Goal: Information Seeking & Learning: Check status

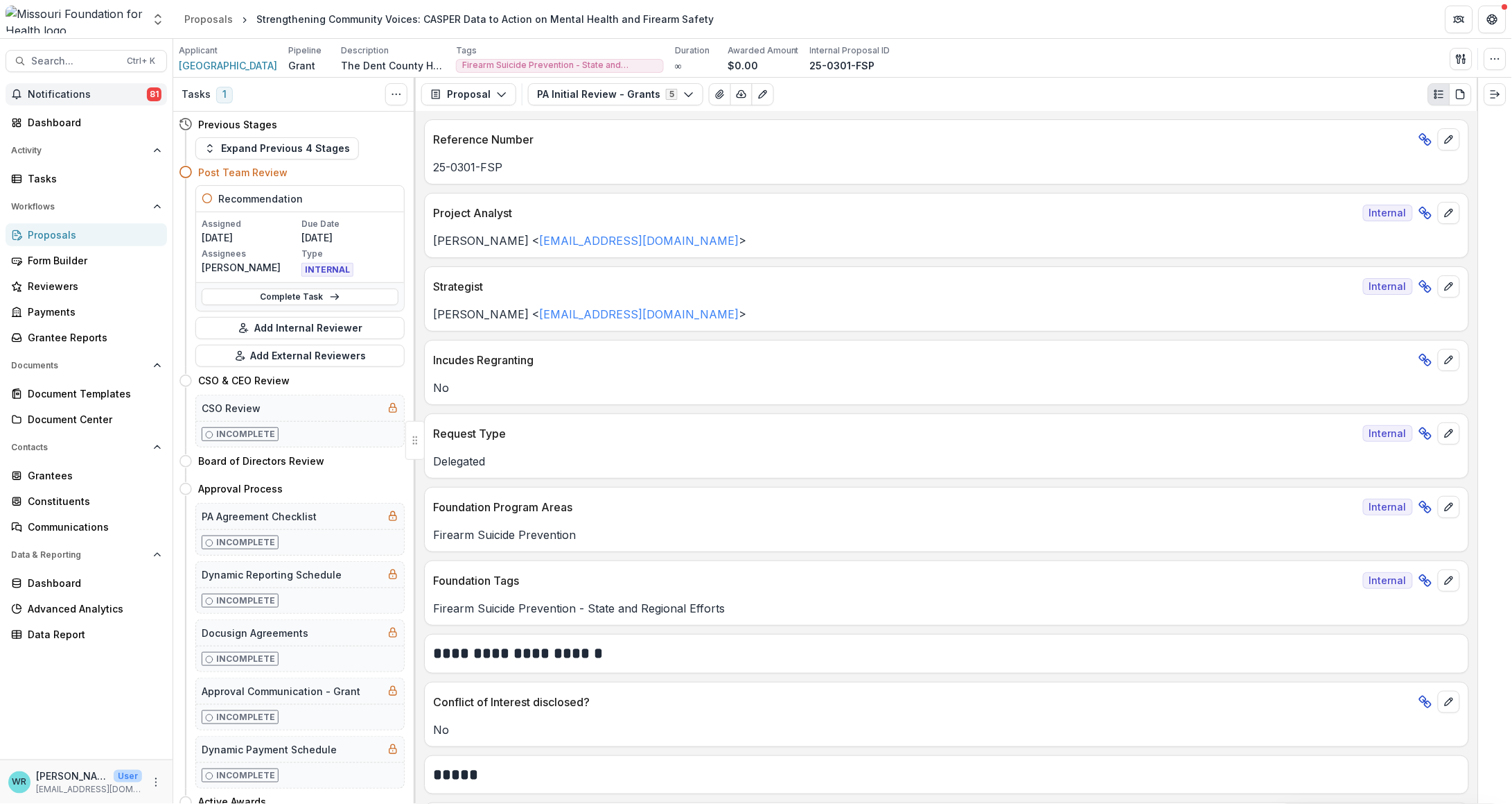
click at [80, 96] on span "Notifications" at bounding box center [87, 95] width 119 height 12
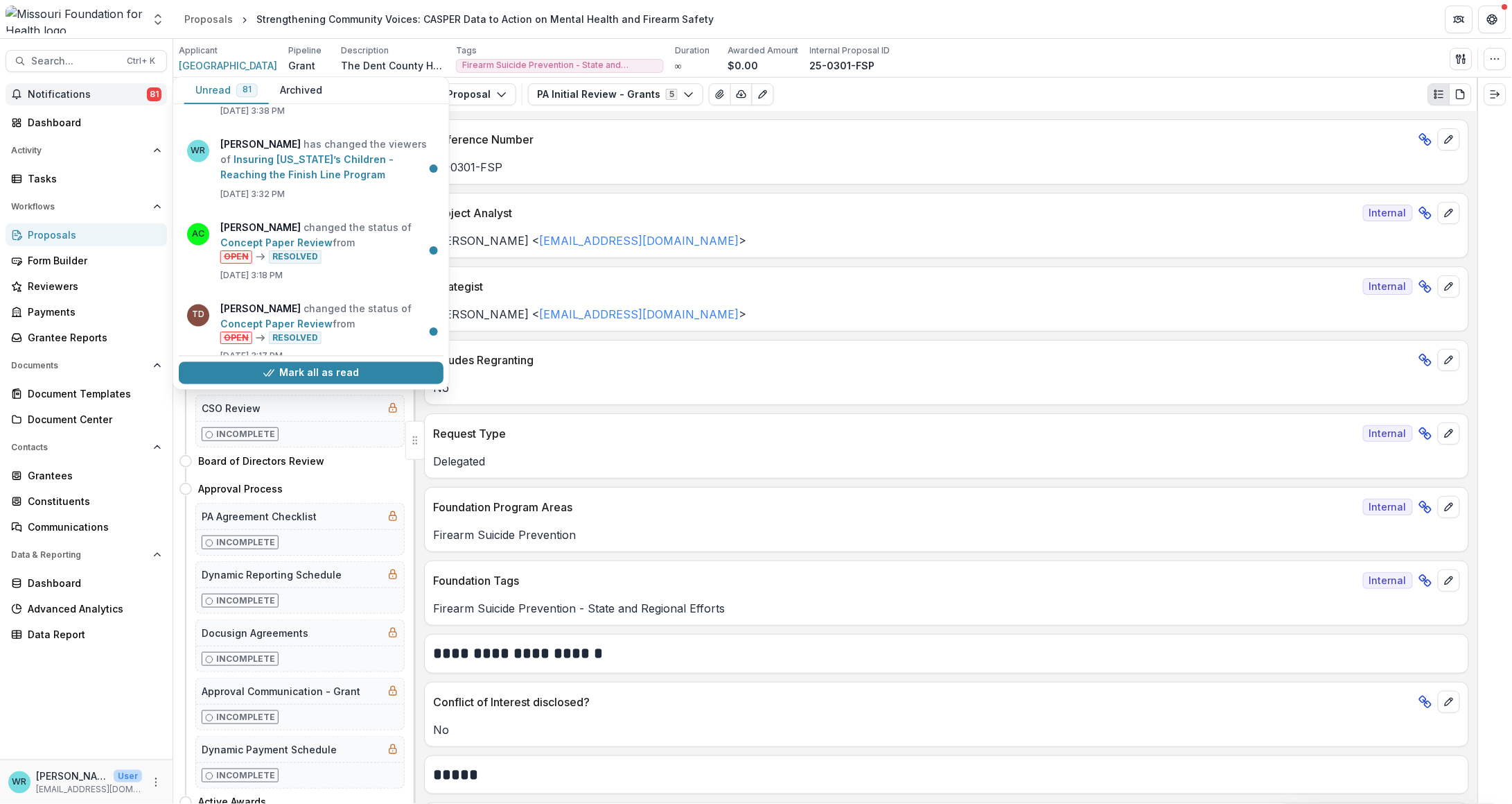
scroll to position [606, 0]
click at [344, 371] on button "Mark all as read" at bounding box center [311, 372] width 265 height 23
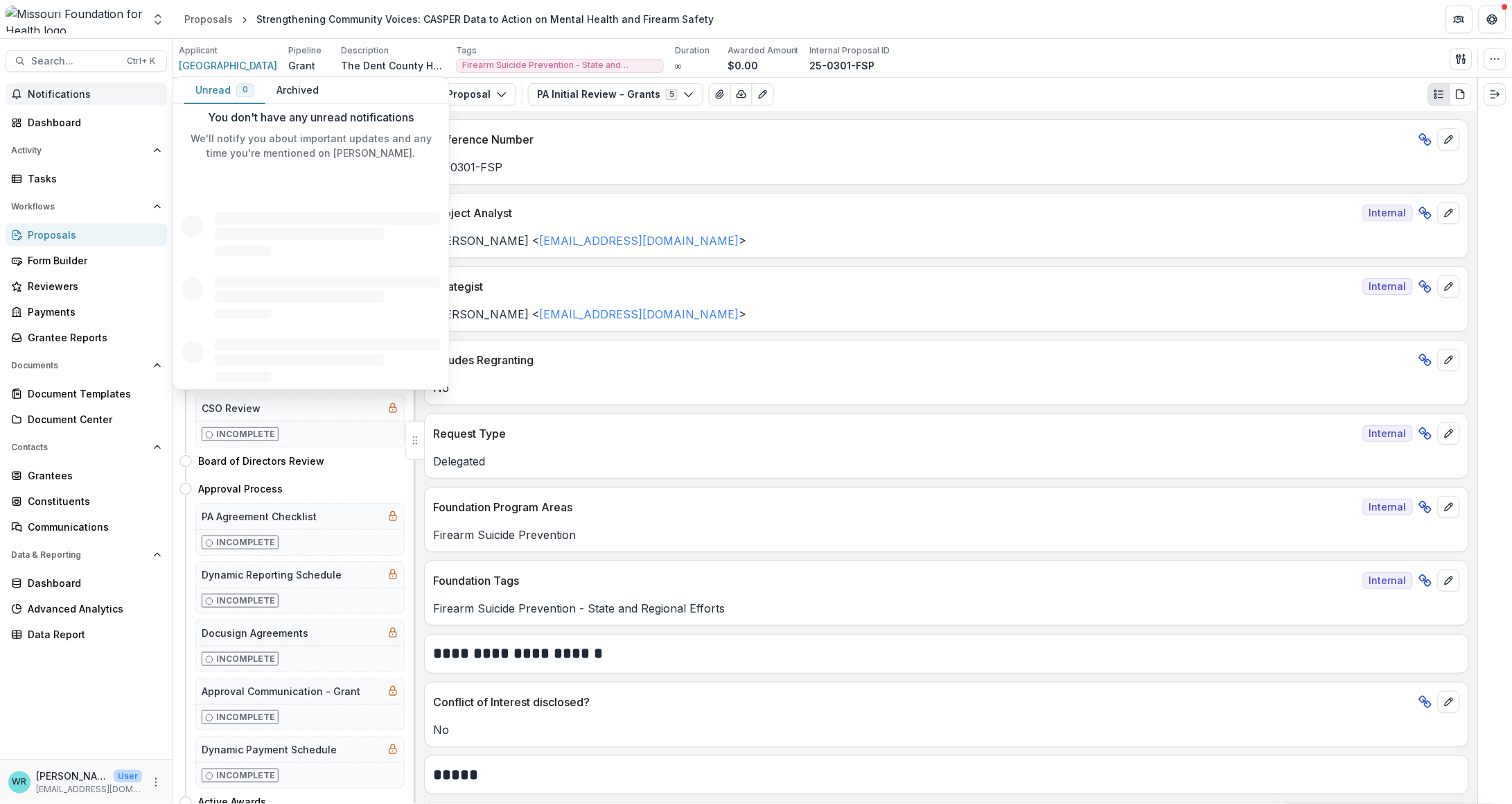
scroll to position [0, 0]
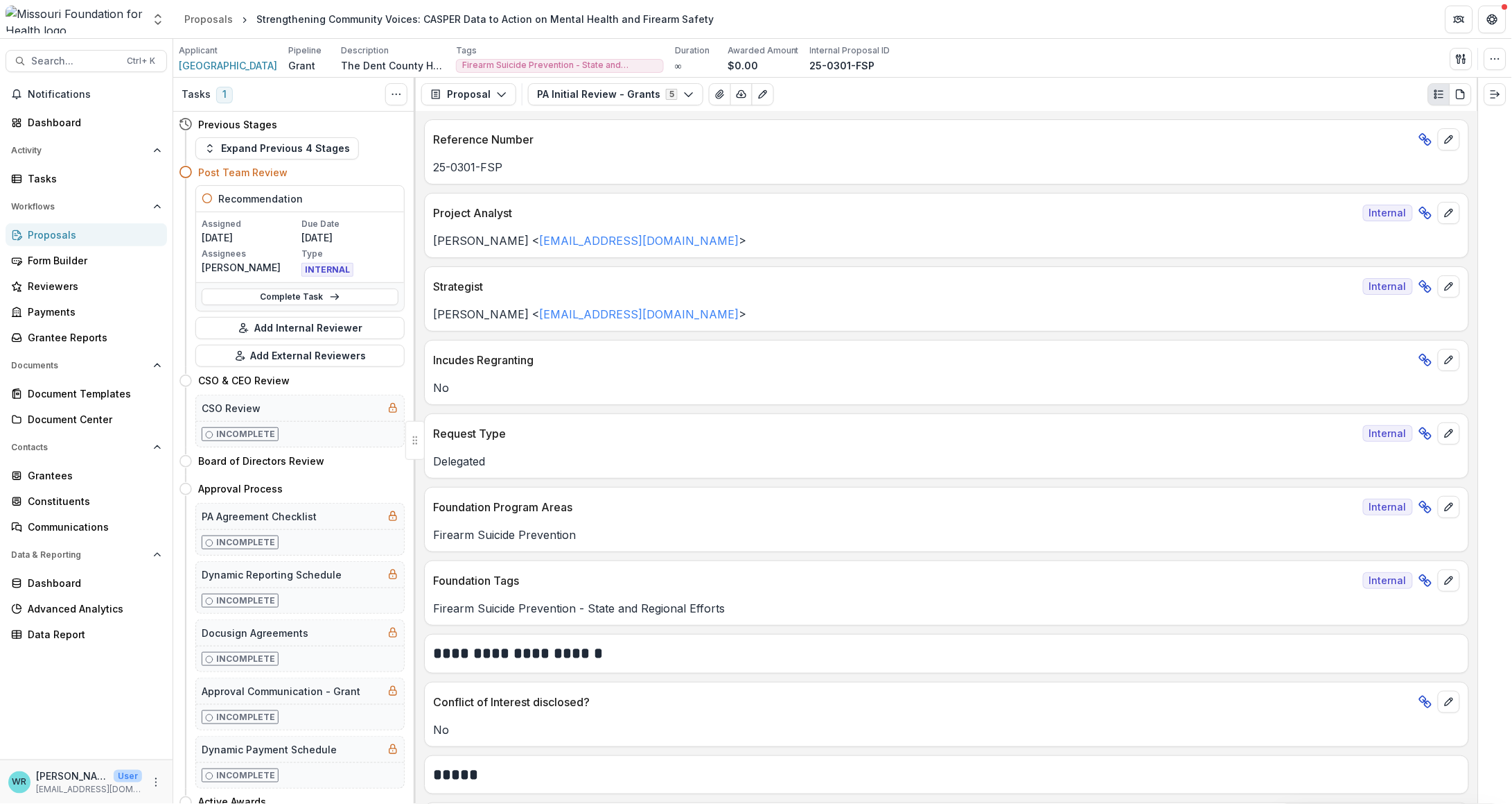
click at [1112, 45] on div "Applicant Dent County Health Center Pipeline Grant Description The Dent County …" at bounding box center [842, 59] width 1328 height 29
click at [68, 68] on button "Search... Ctrl + K" at bounding box center [86, 60] width 161 height 23
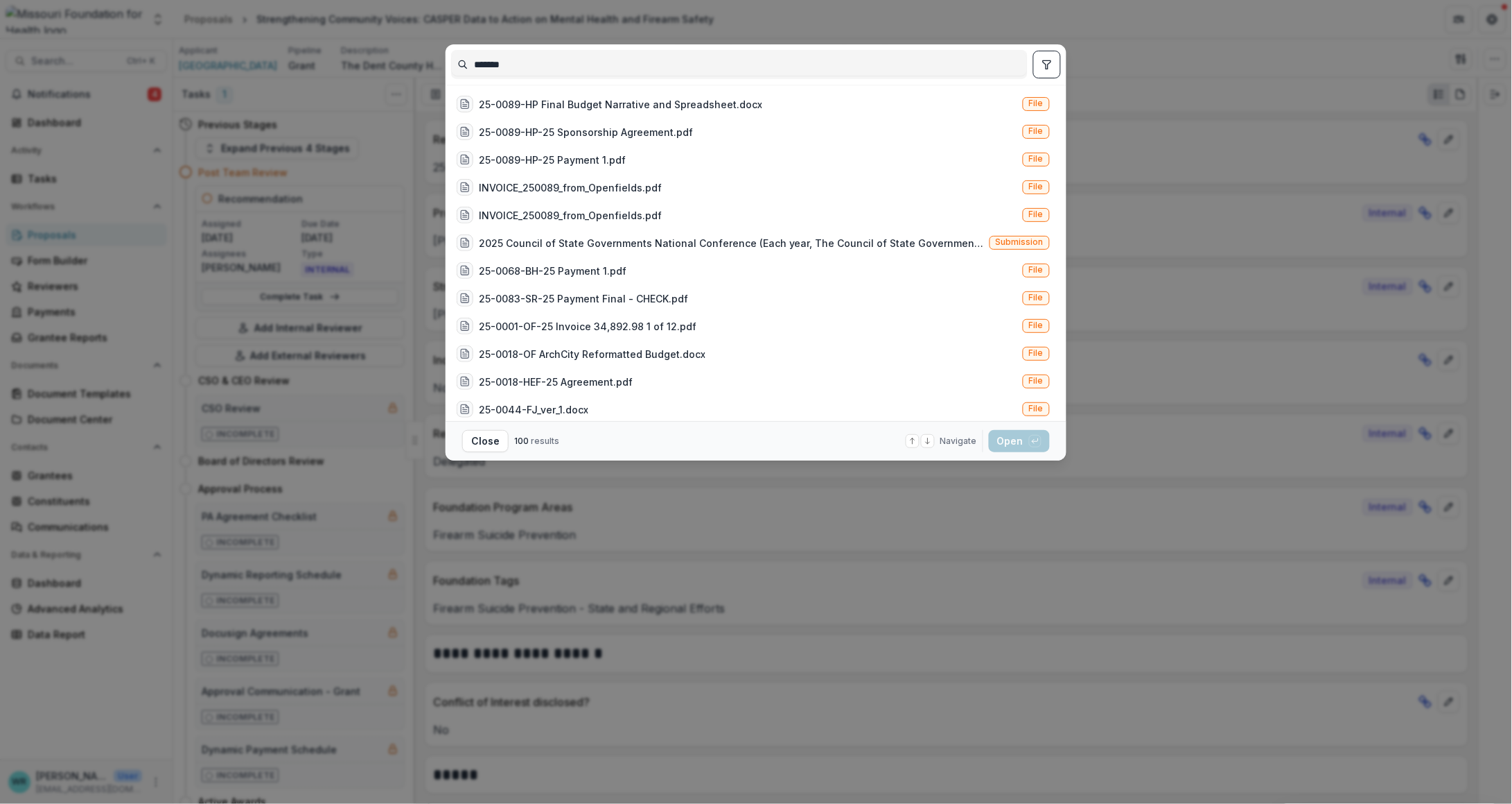
type input "*******"
drag, startPoint x: 493, startPoint y: 446, endPoint x: 649, endPoint y: 445, distance: 156.0
click at [493, 446] on button "Close" at bounding box center [486, 440] width 47 height 23
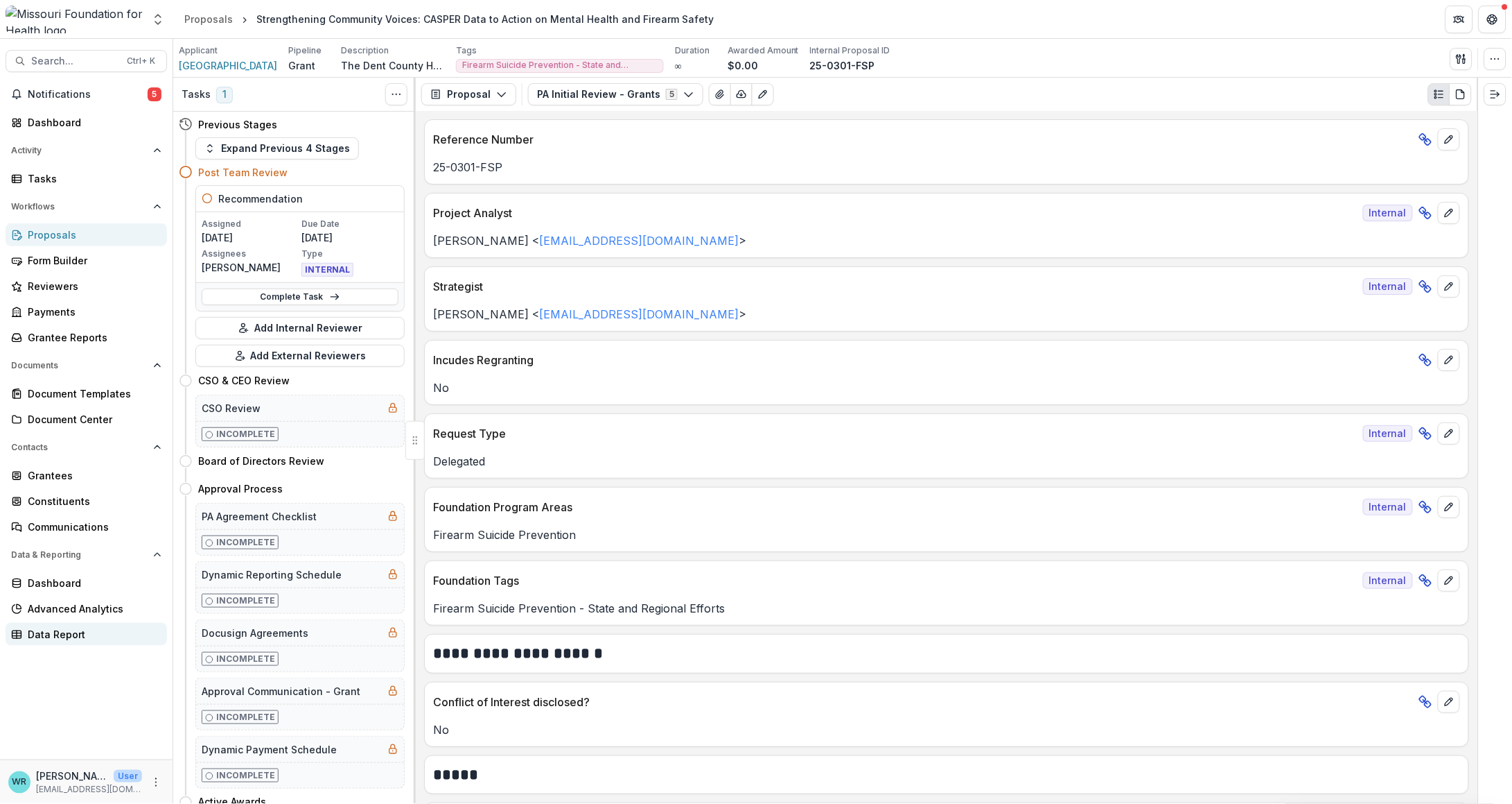
click at [50, 634] on div "Data Report" at bounding box center [92, 634] width 128 height 14
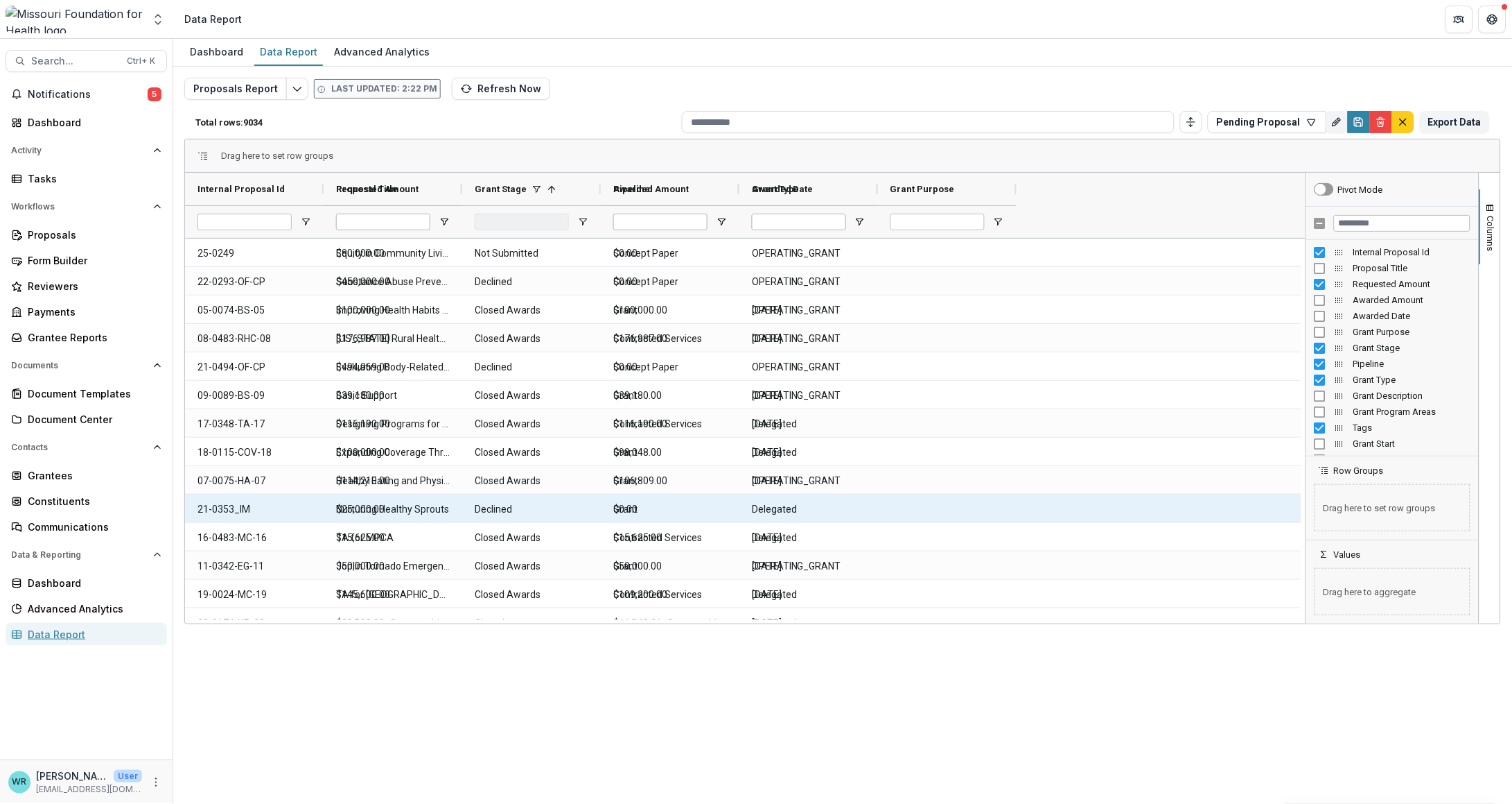
type input "**********"
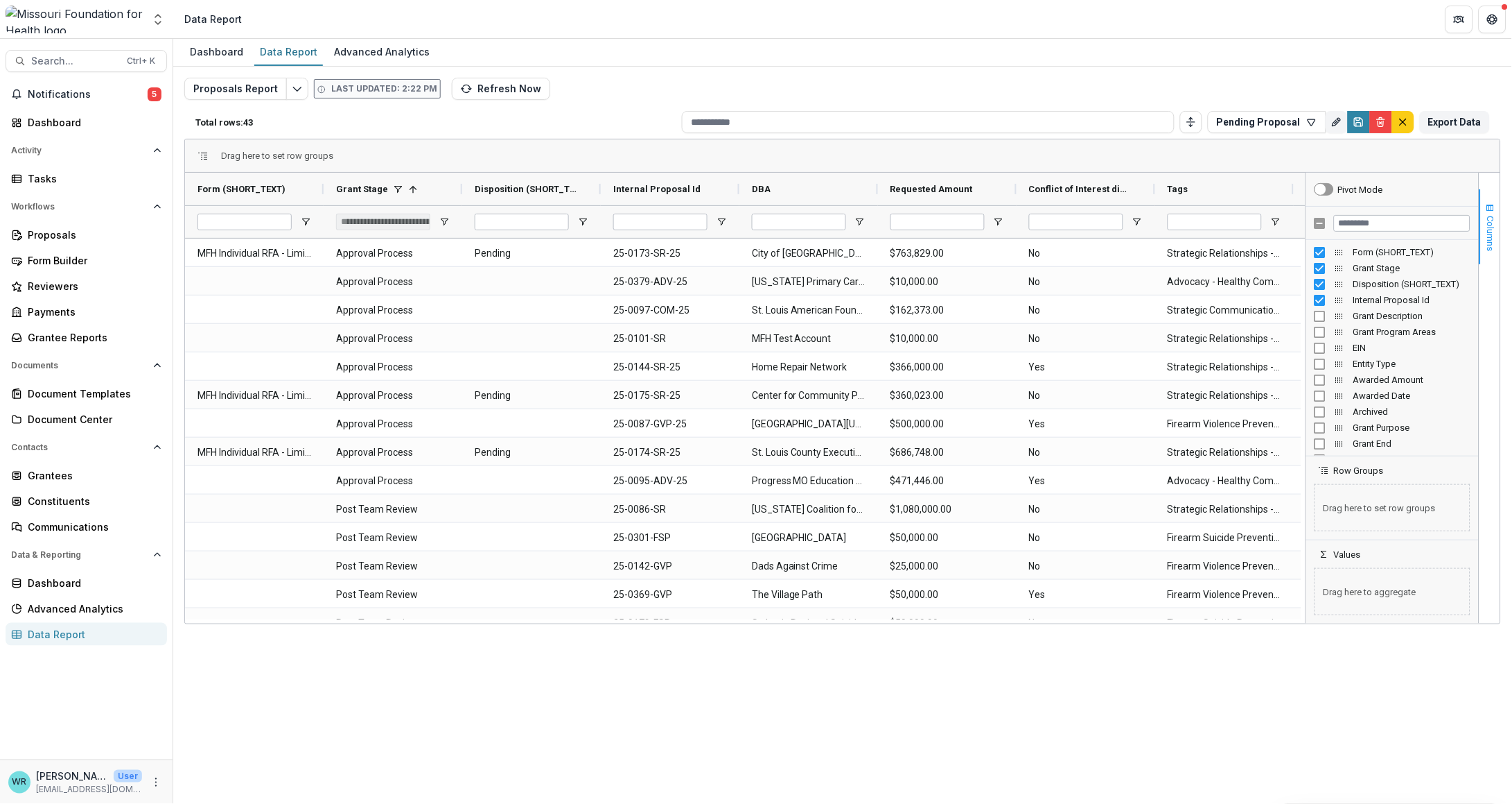
click at [1488, 198] on button "Columns" at bounding box center [1490, 226] width 21 height 75
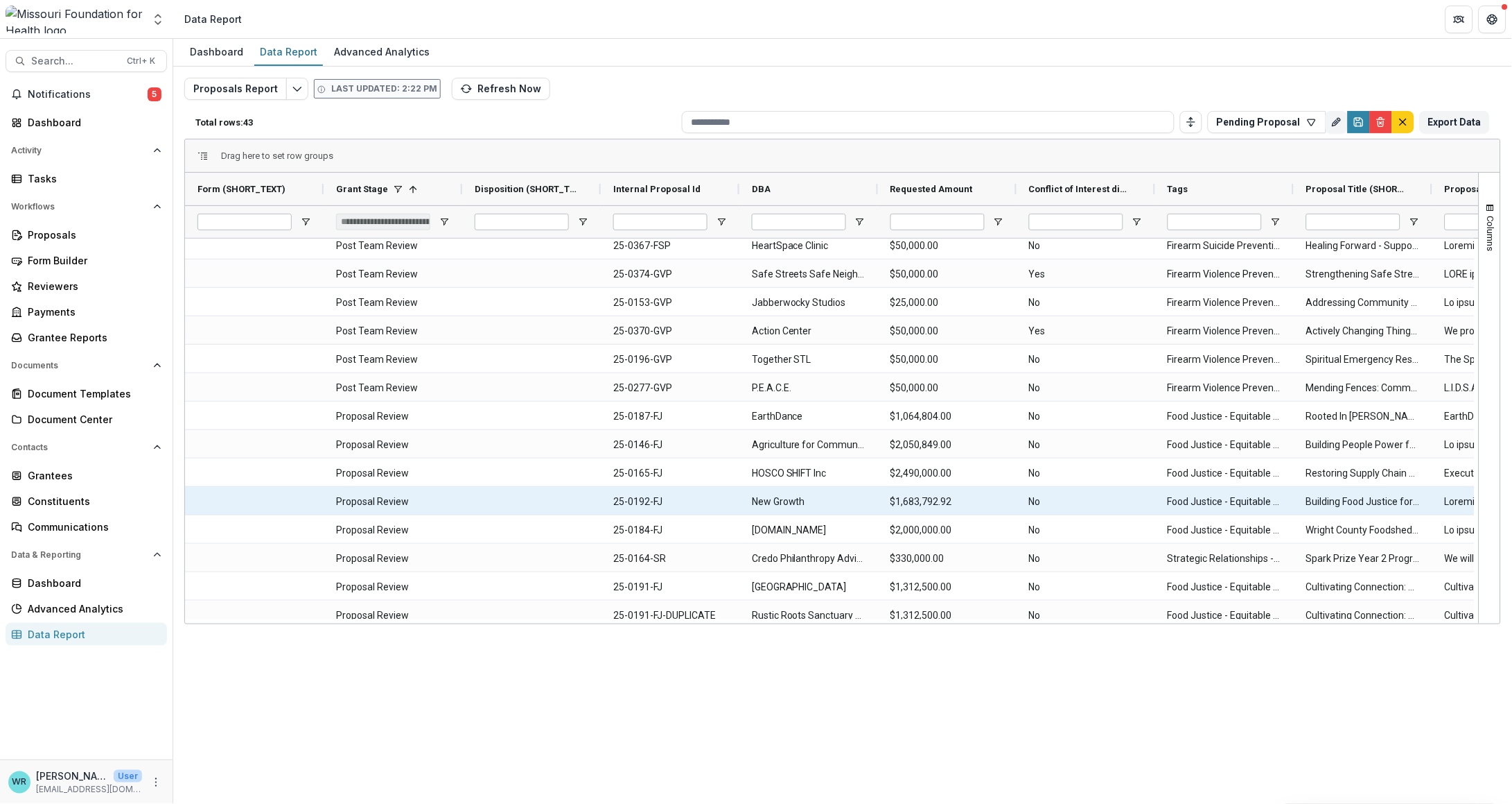
scroll to position [619, 0]
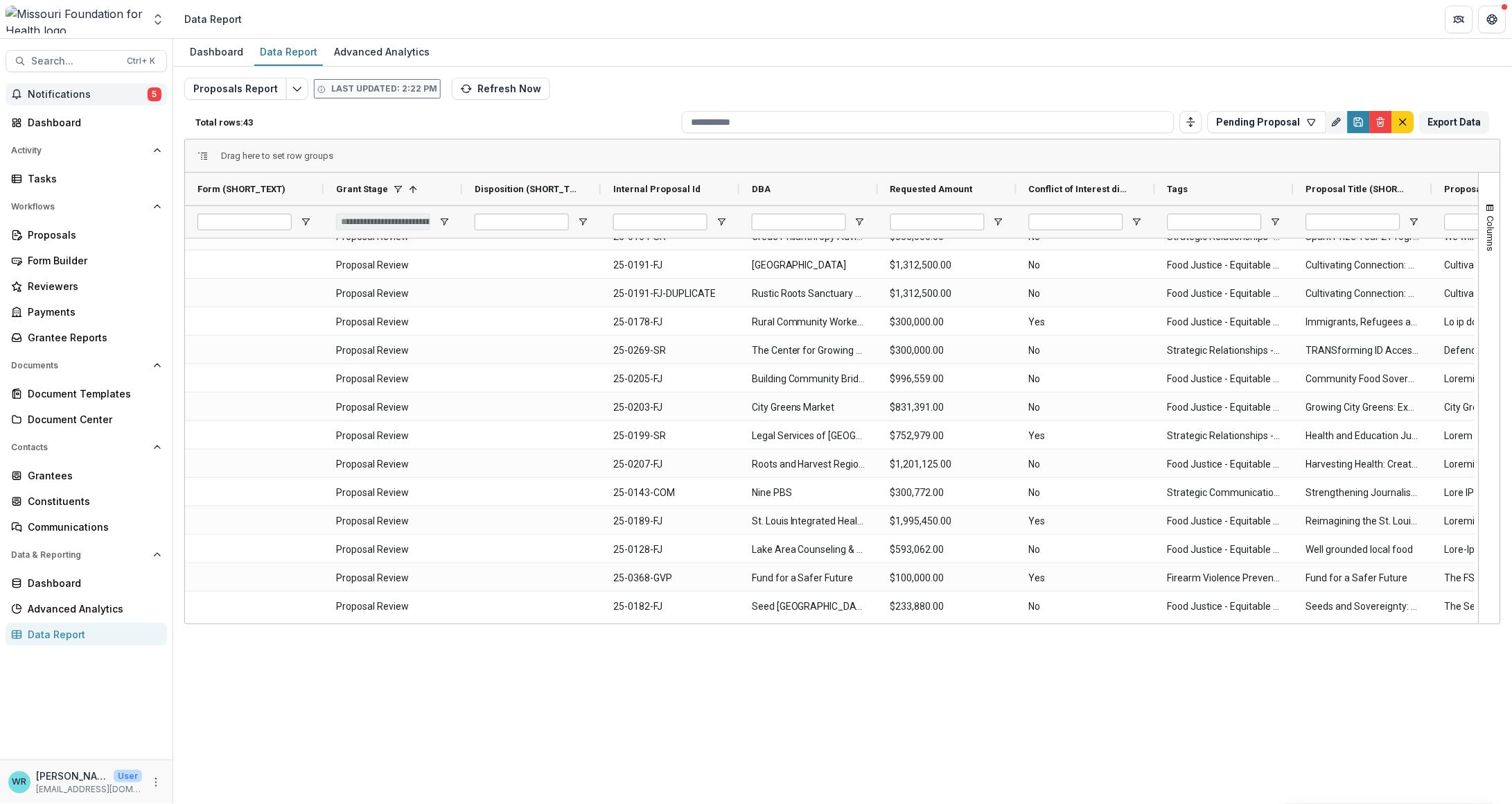
click at [80, 84] on button "Notifications 5" at bounding box center [86, 94] width 161 height 23
click at [677, 71] on div "Proposals Report Last updated: 2:22 PM Refresh Now Total rows: 43 Pending Propo…" at bounding box center [843, 329] width 1339 height 524
drag, startPoint x: 858, startPoint y: 622, endPoint x: 957, endPoint y: 621, distance: 99.0
click at [957, 621] on div at bounding box center [830, 621] width 1290 height 5
drag, startPoint x: 942, startPoint y: 617, endPoint x: 903, endPoint y: 628, distance: 40.5
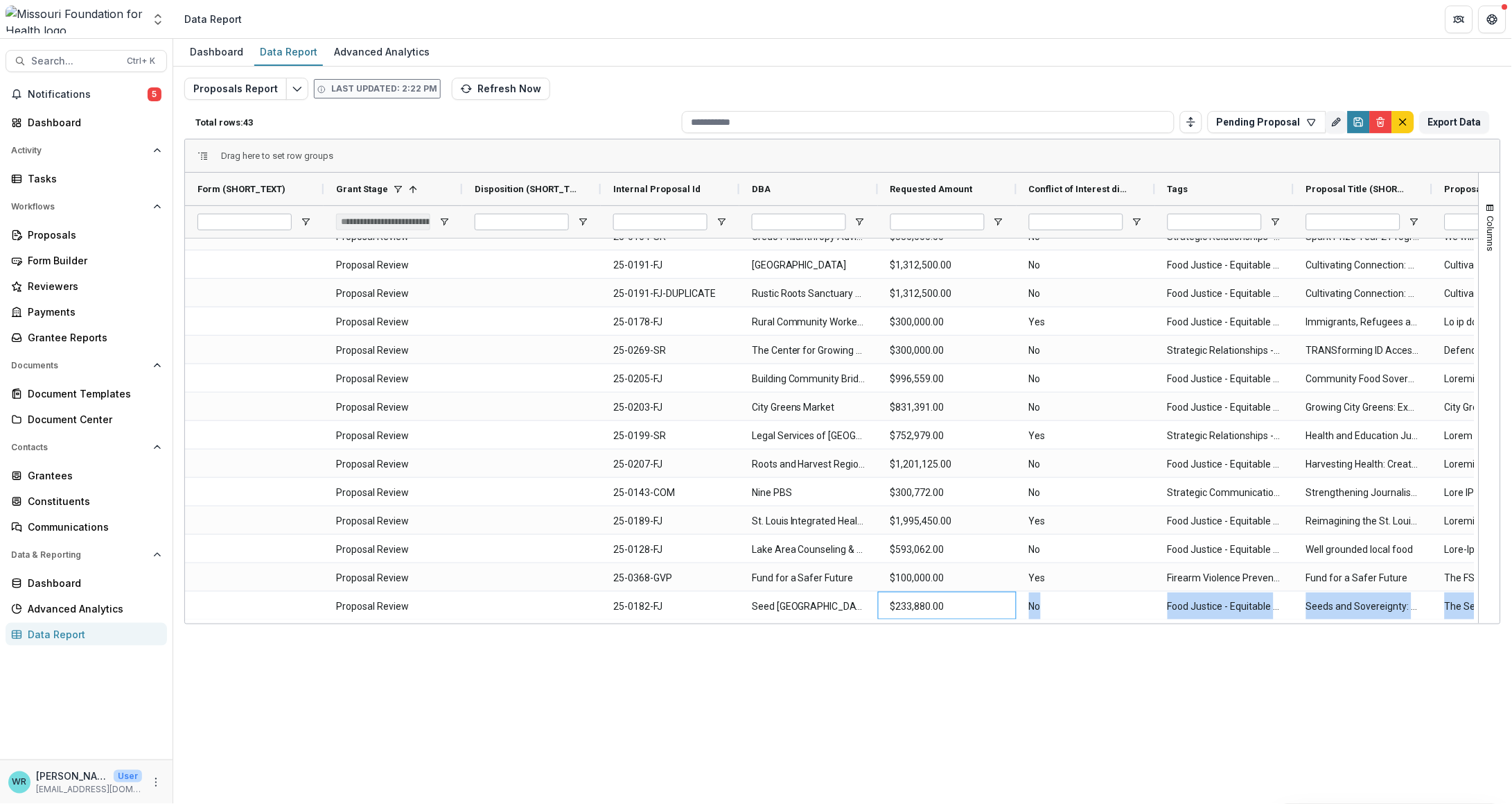
click at [1099, 622] on div "Form (SHORT_TEXT) Grant Stage 1 Disposition (SHORT_TEXT) DBA Yes" at bounding box center [832, 398] width 1294 height 451
click at [492, 92] on button "Refresh Now" at bounding box center [500, 88] width 98 height 23
click at [1499, 25] on button "Get Help" at bounding box center [1492, 19] width 28 height 28
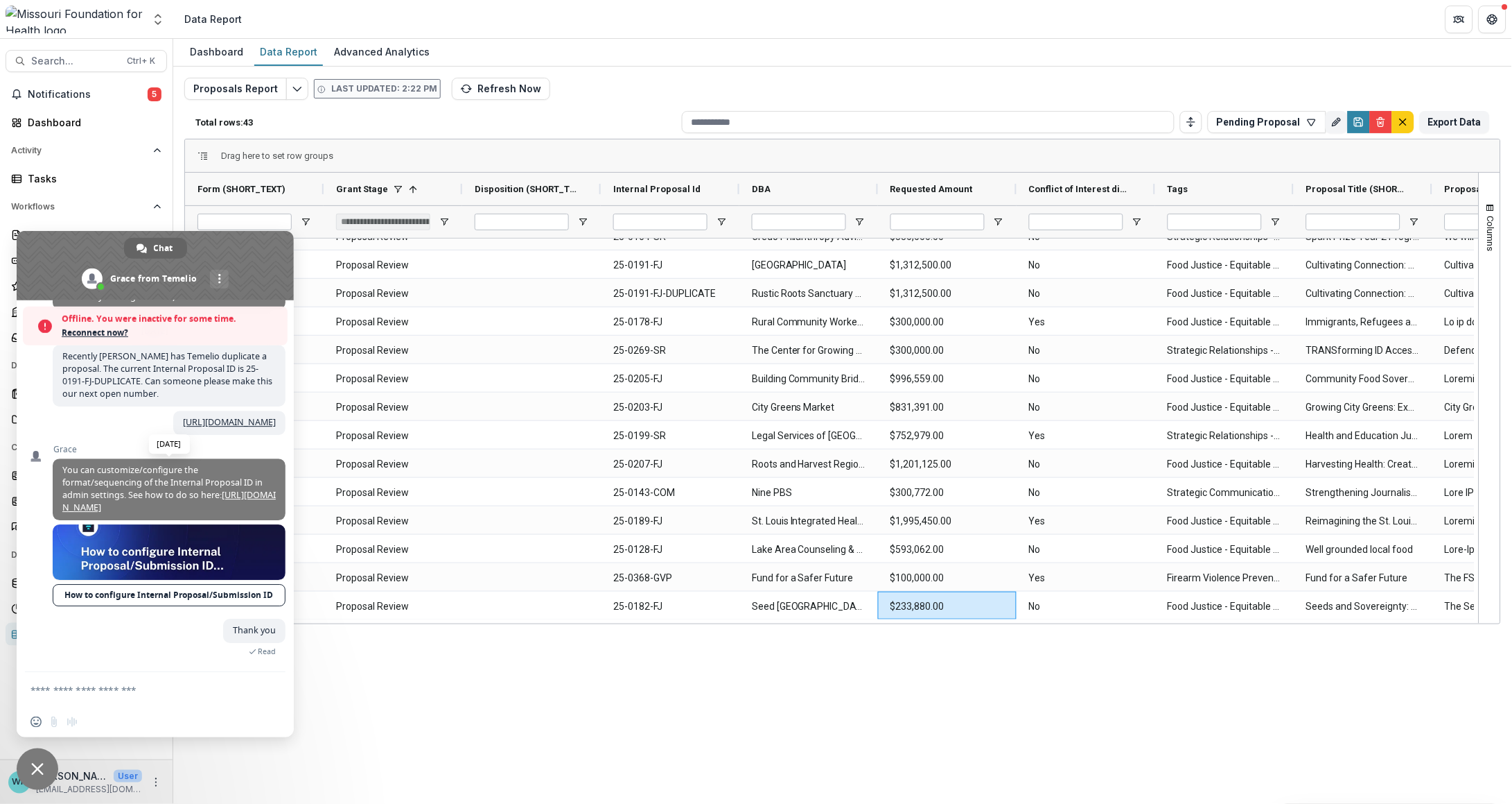
scroll to position [9484, 0]
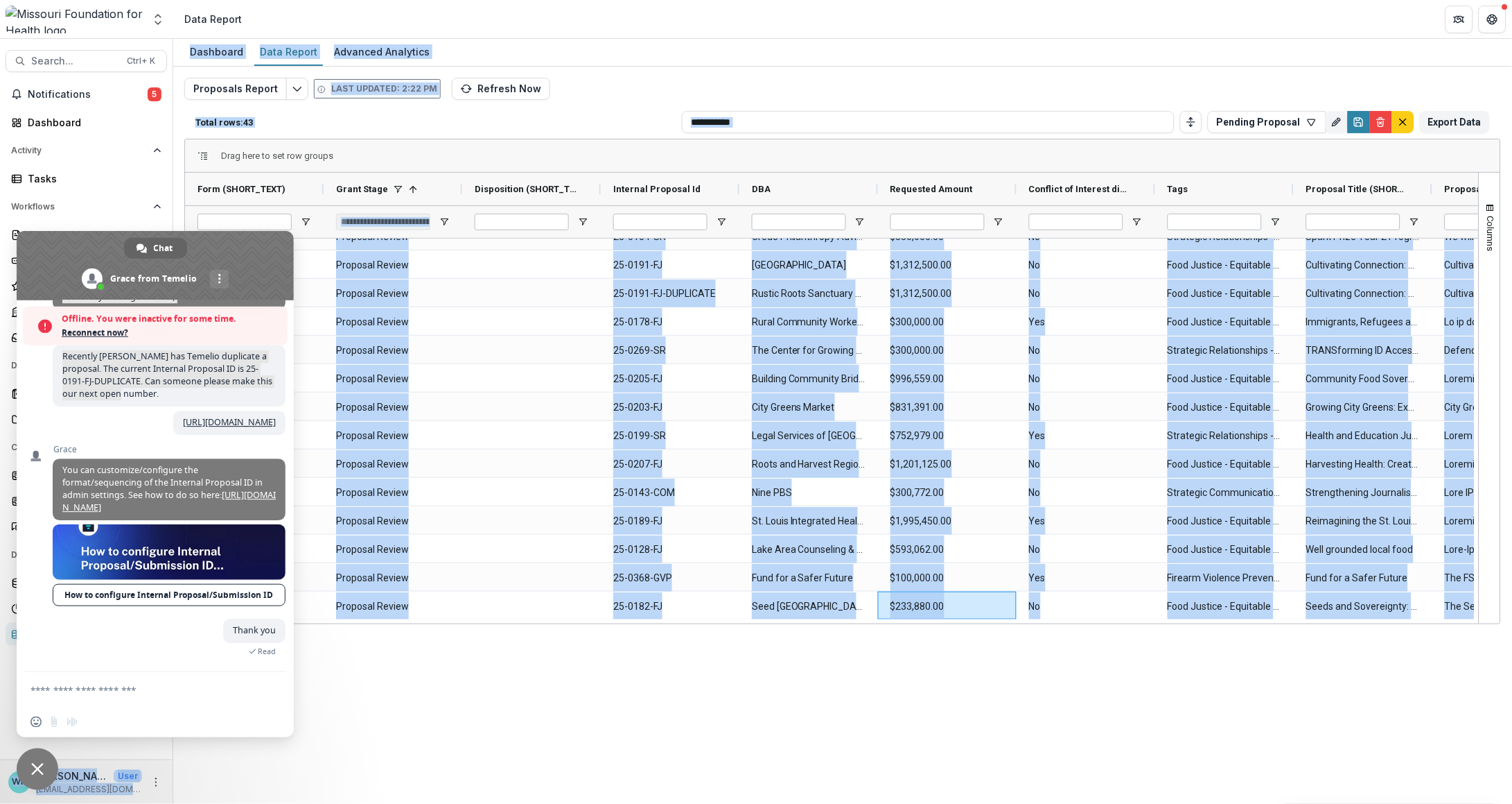
drag, startPoint x: 152, startPoint y: 511, endPoint x: -15, endPoint y: 470, distance: 172.0
click at [0, 470] on html "Skip to content Aggregate Analysis Foundations MFH Workflow Sandbox [US_STATE] …" at bounding box center [756, 402] width 1512 height 804
click at [209, 697] on form at bounding box center [140, 691] width 219 height 38
click at [137, 683] on textarea "Compose your message..." at bounding box center [140, 690] width 219 height 13
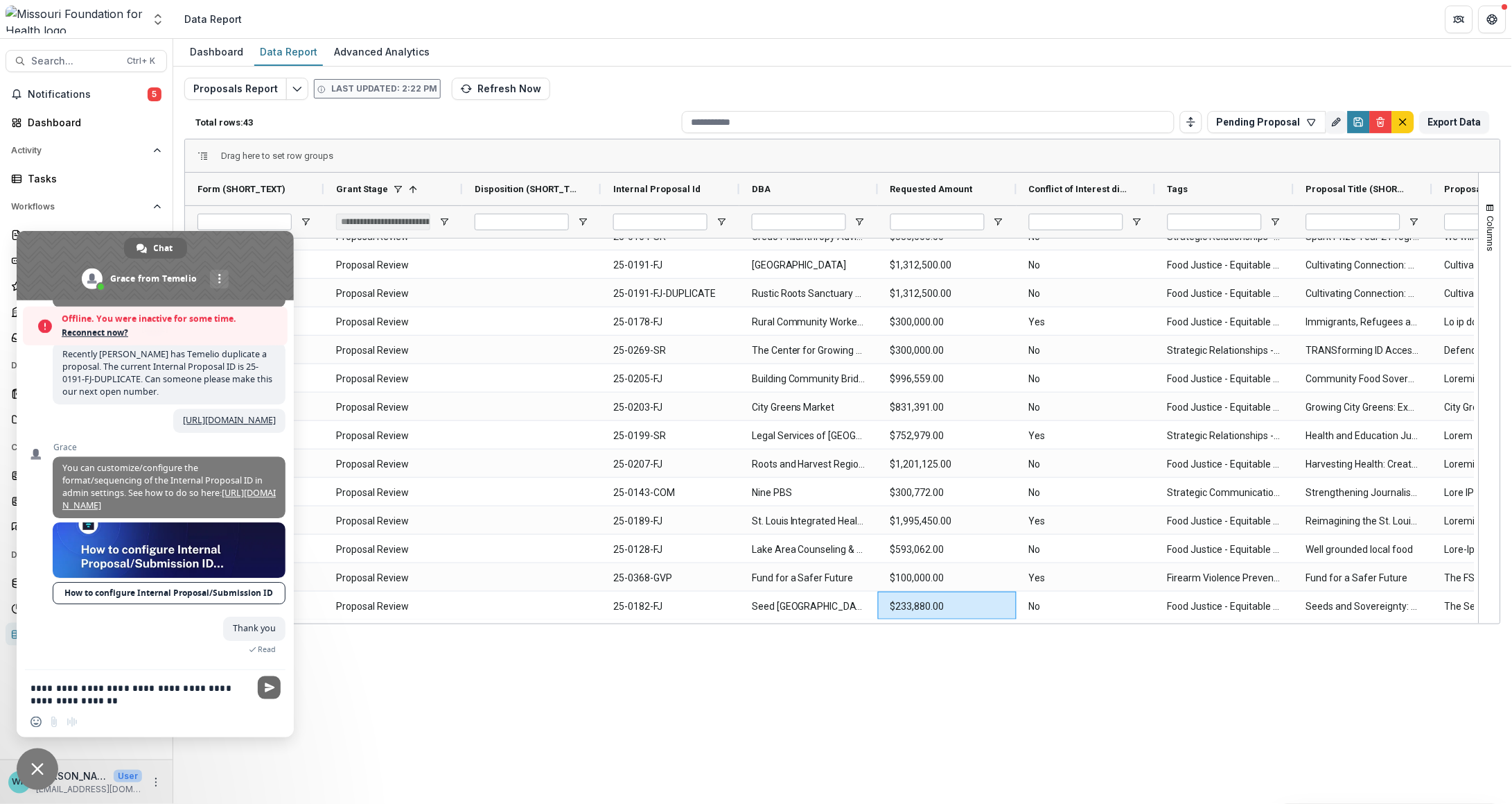
type textarea "**********"
click at [275, 691] on span "Send" at bounding box center [268, 687] width 22 height 23
click at [742, 72] on div "Proposals Report Last updated: 2:22 PM Refresh Now Total rows: 43 Pending Propo…" at bounding box center [843, 329] width 1339 height 524
click at [43, 772] on span "Close chat" at bounding box center [38, 769] width 13 height 13
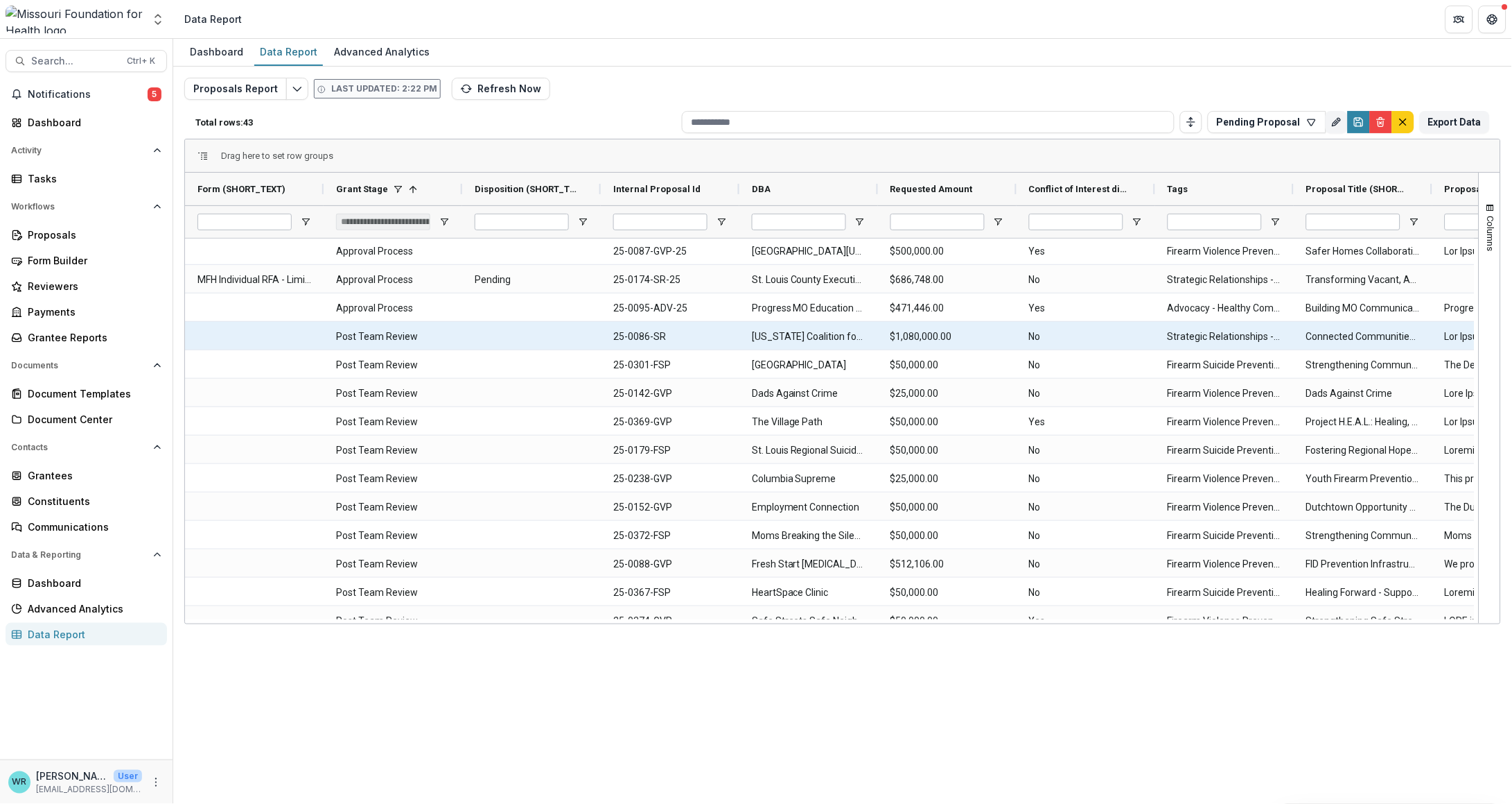
scroll to position [346, 0]
